Goal: Check status: Check status

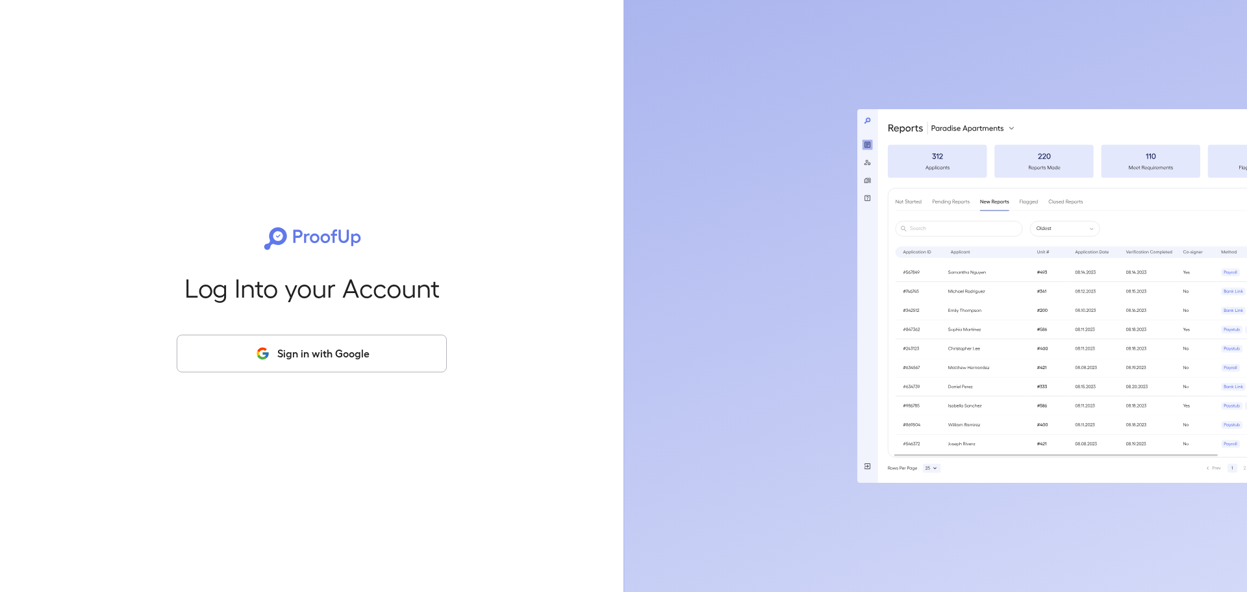
click at [348, 364] on button "Sign in with Google" at bounding box center [312, 354] width 270 height 38
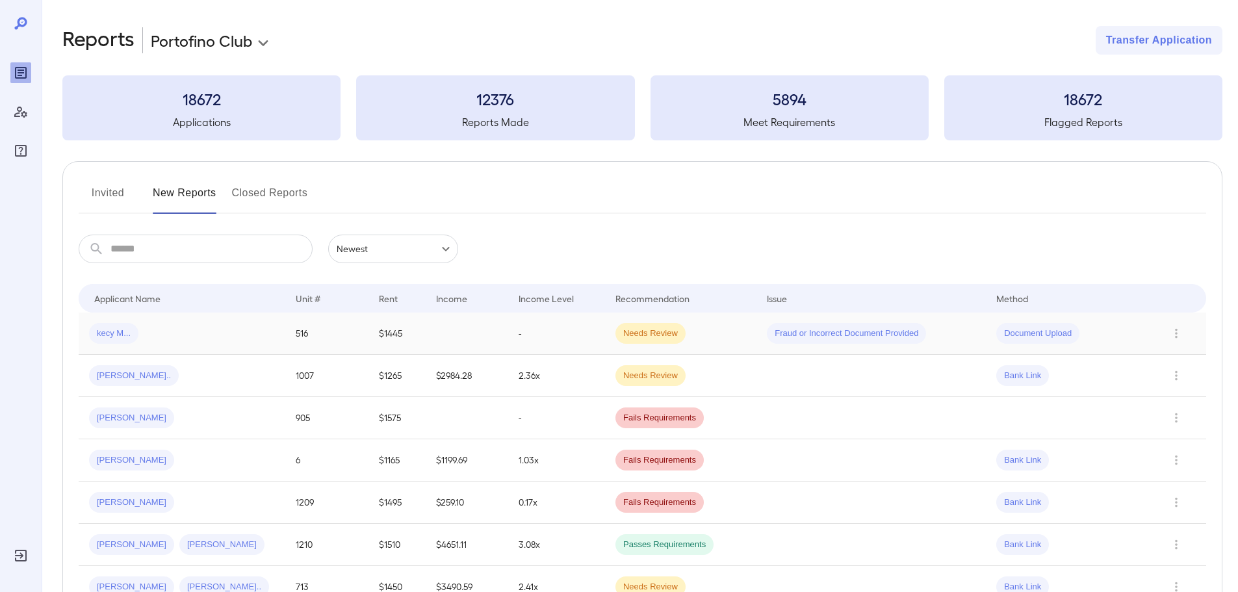
click at [215, 342] on div "kecy M..." at bounding box center [182, 333] width 186 height 21
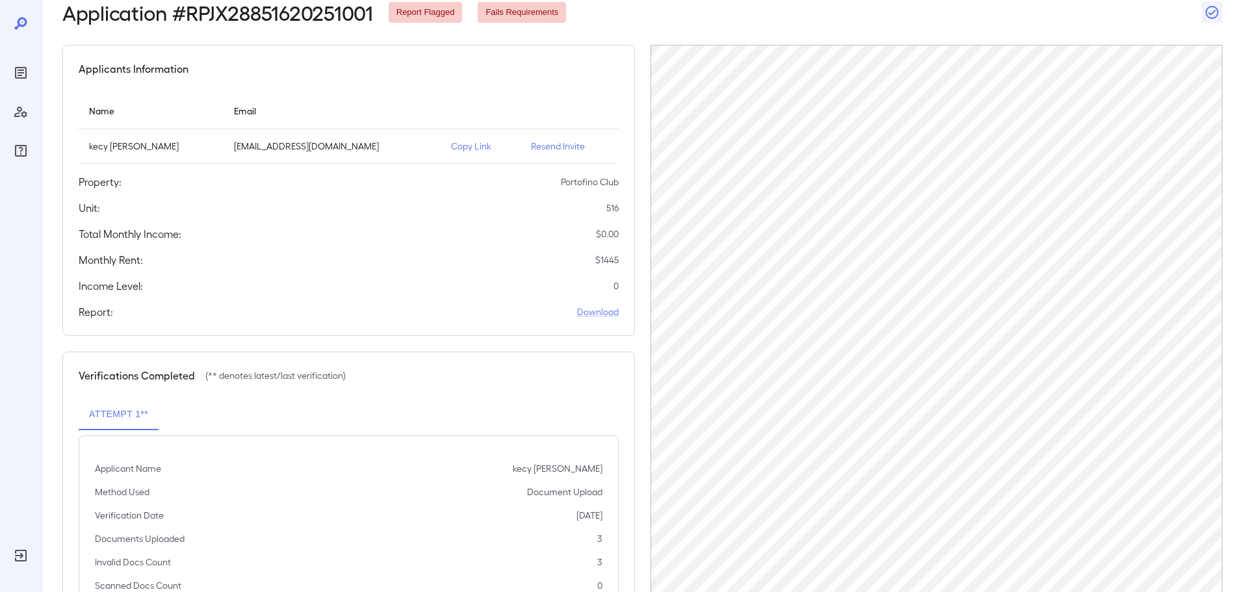
scroll to position [131, 0]
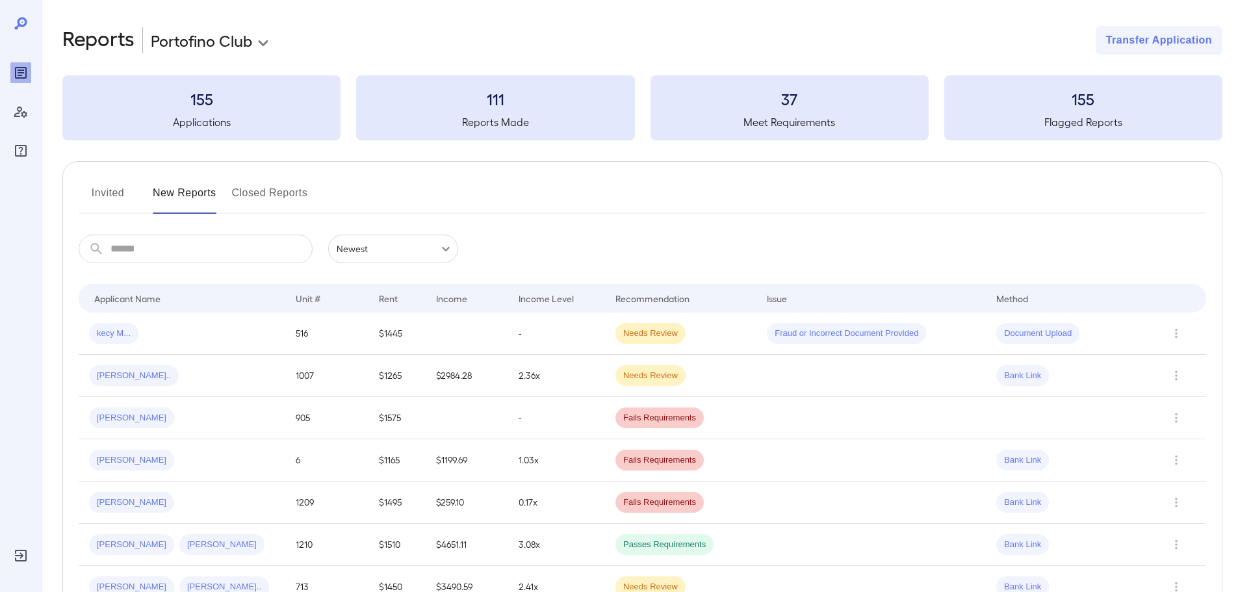
click at [223, 339] on div "kecy M..." at bounding box center [182, 333] width 186 height 21
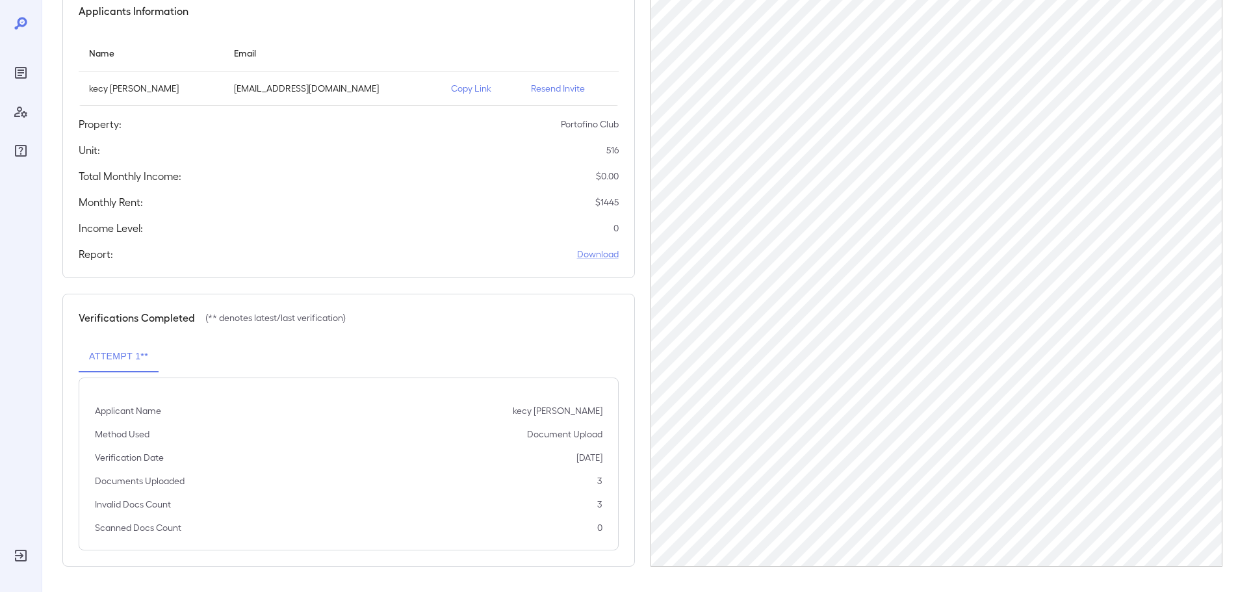
scroll to position [131, 0]
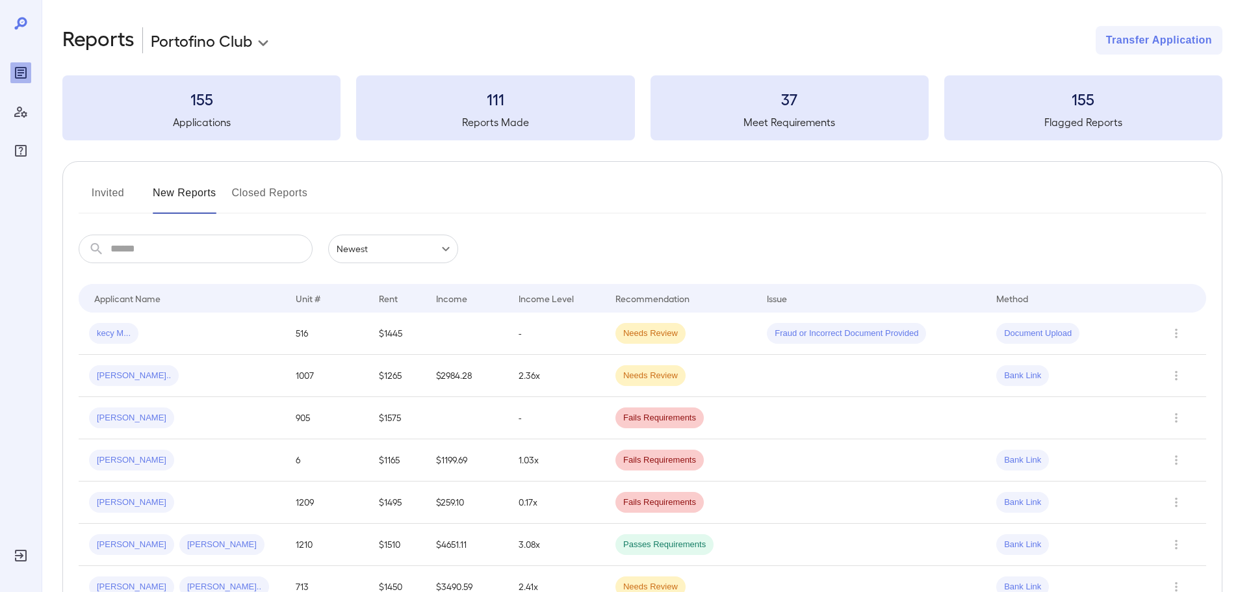
click at [125, 185] on button "Invited" at bounding box center [108, 198] width 58 height 31
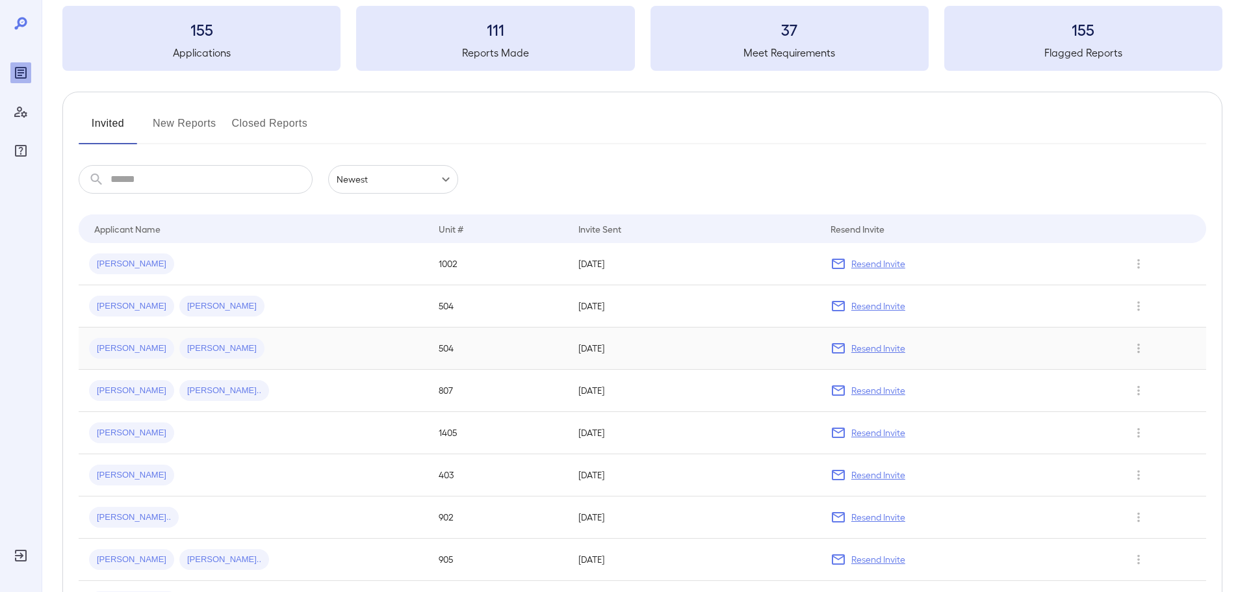
scroll to position [36, 0]
